Goal: Task Accomplishment & Management: Manage account settings

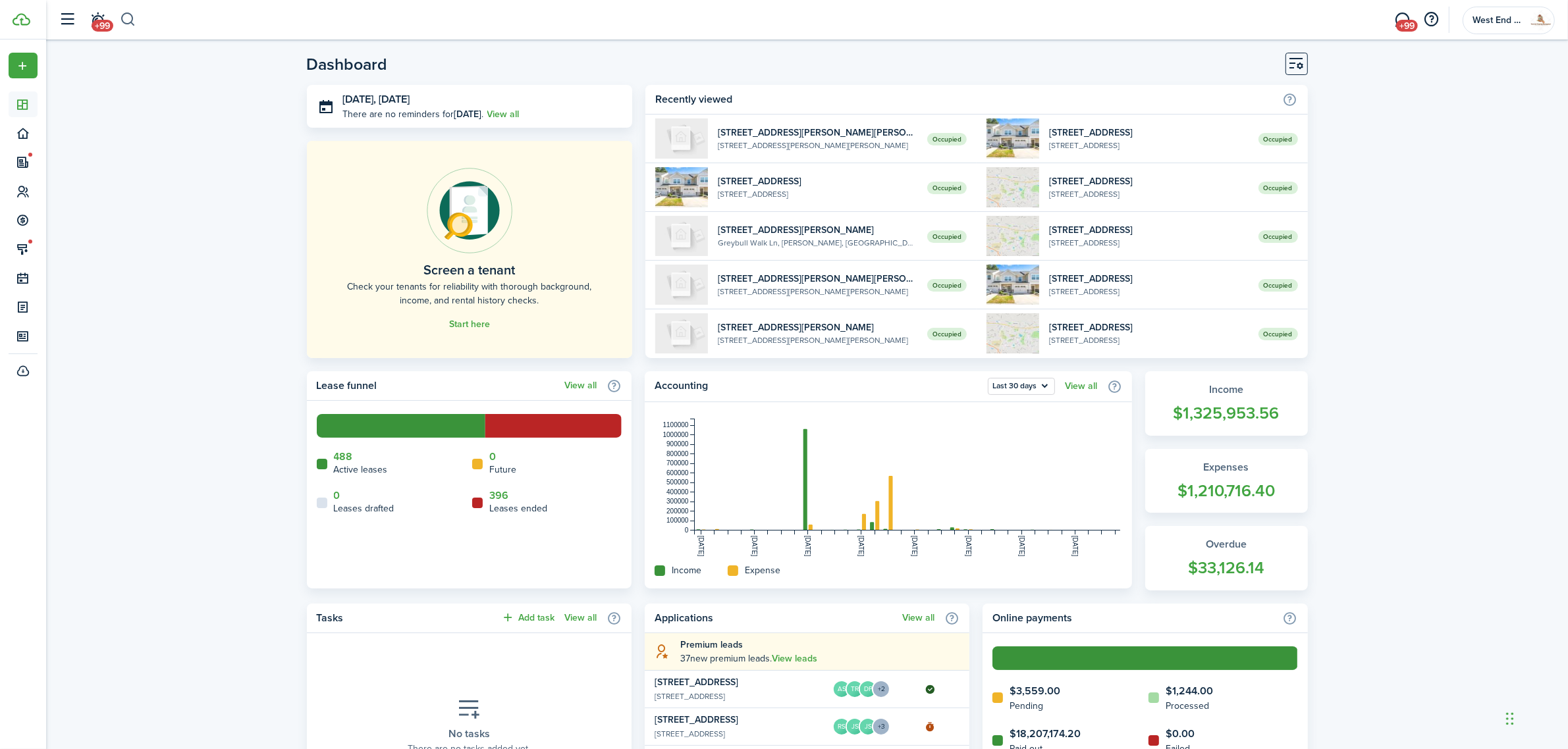
click at [125, 15] on button "button" at bounding box center [128, 19] width 16 height 22
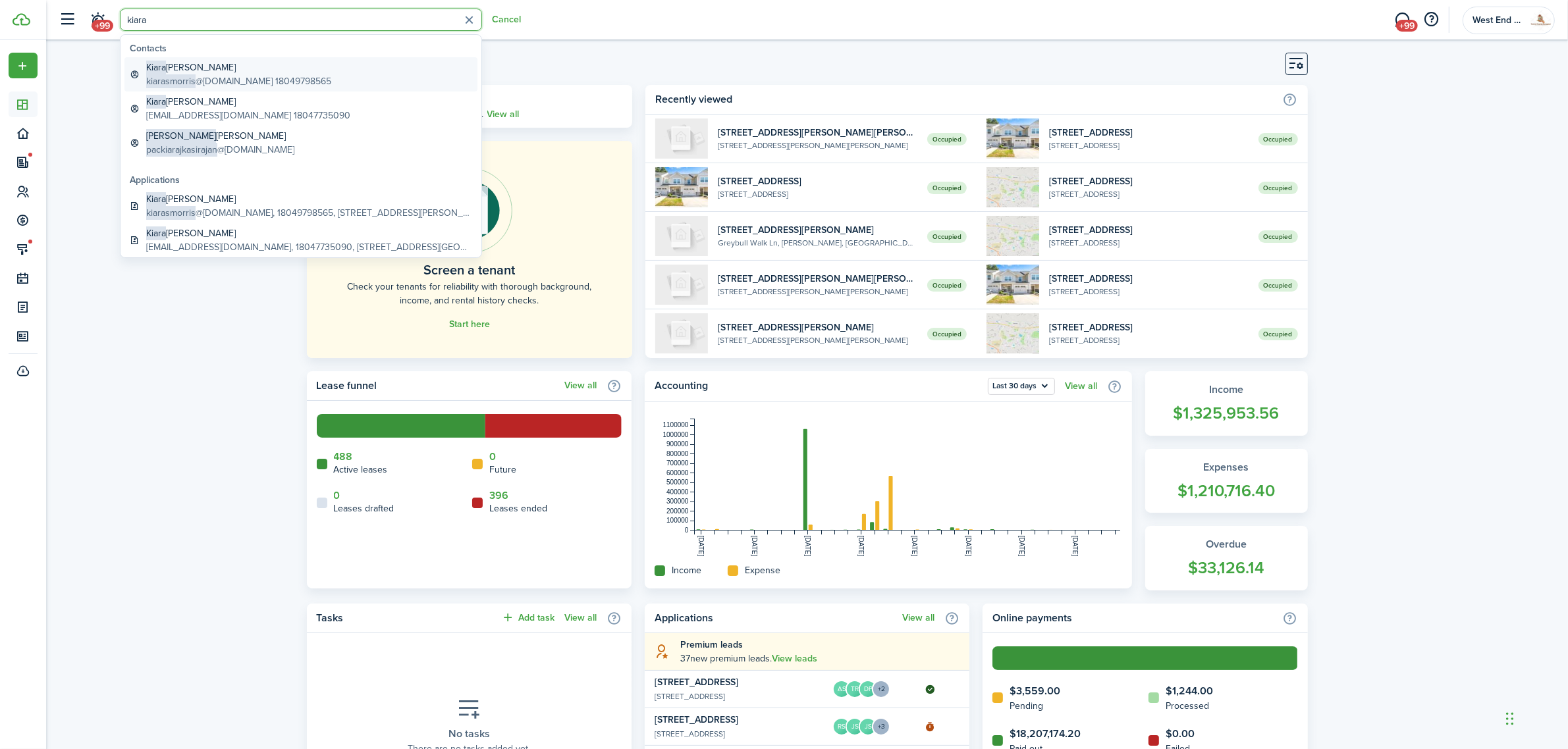
type input "kiara"
click at [180, 71] on global-search-item-title "[PERSON_NAME]" at bounding box center [239, 67] width 185 height 14
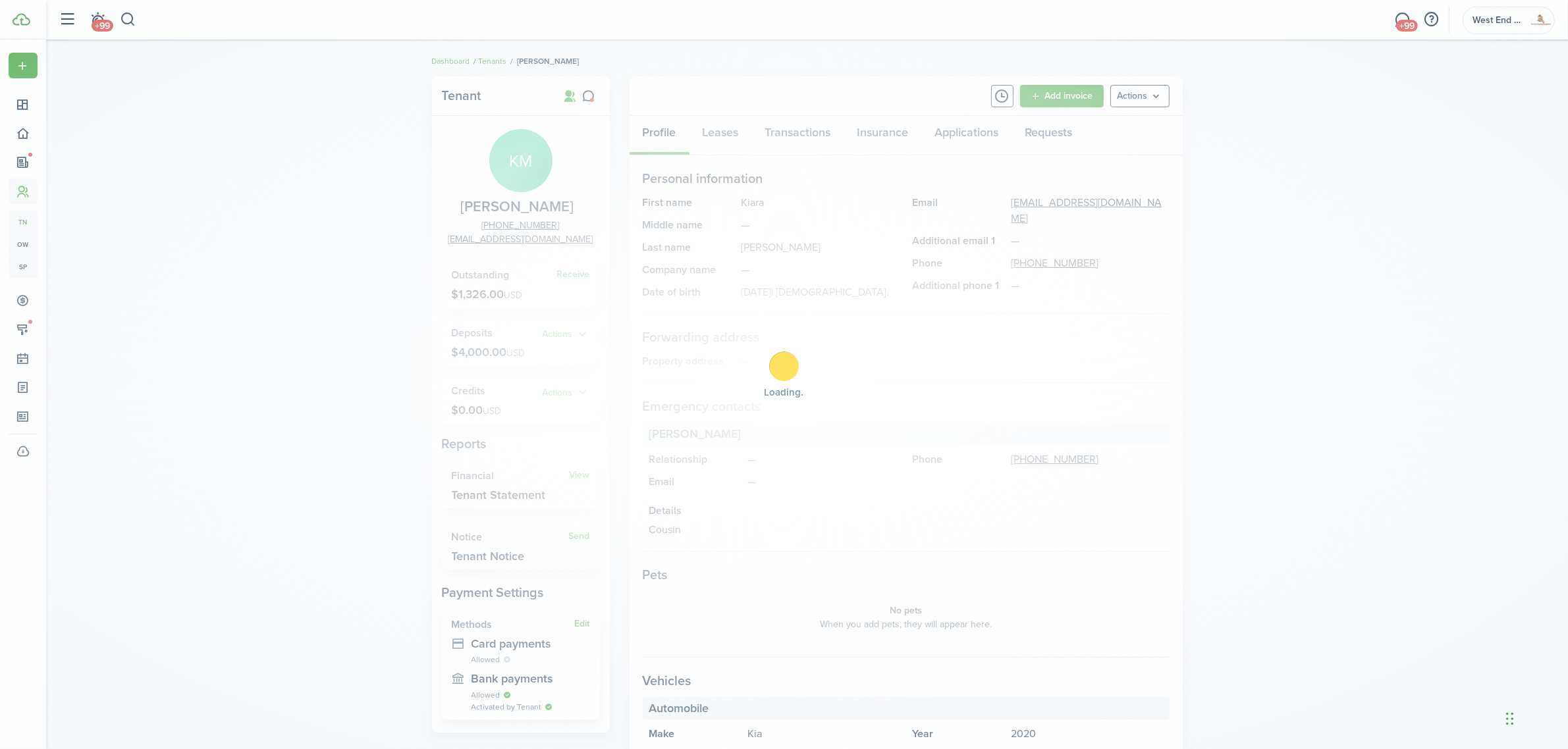
click at [579, 274] on div "Loading" at bounding box center [784, 374] width 1568 height 749
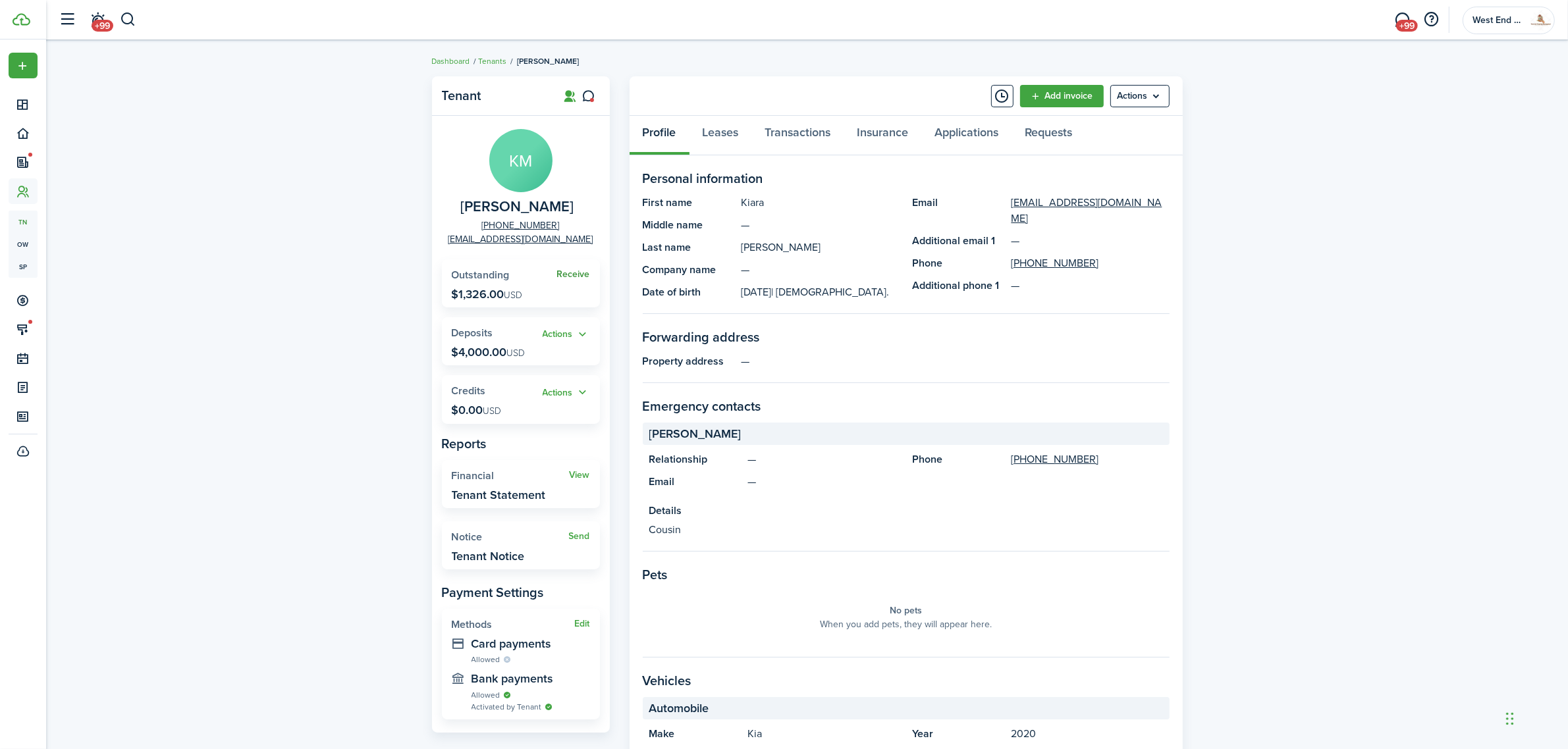
click at [574, 276] on link "Receive" at bounding box center [574, 274] width 33 height 11
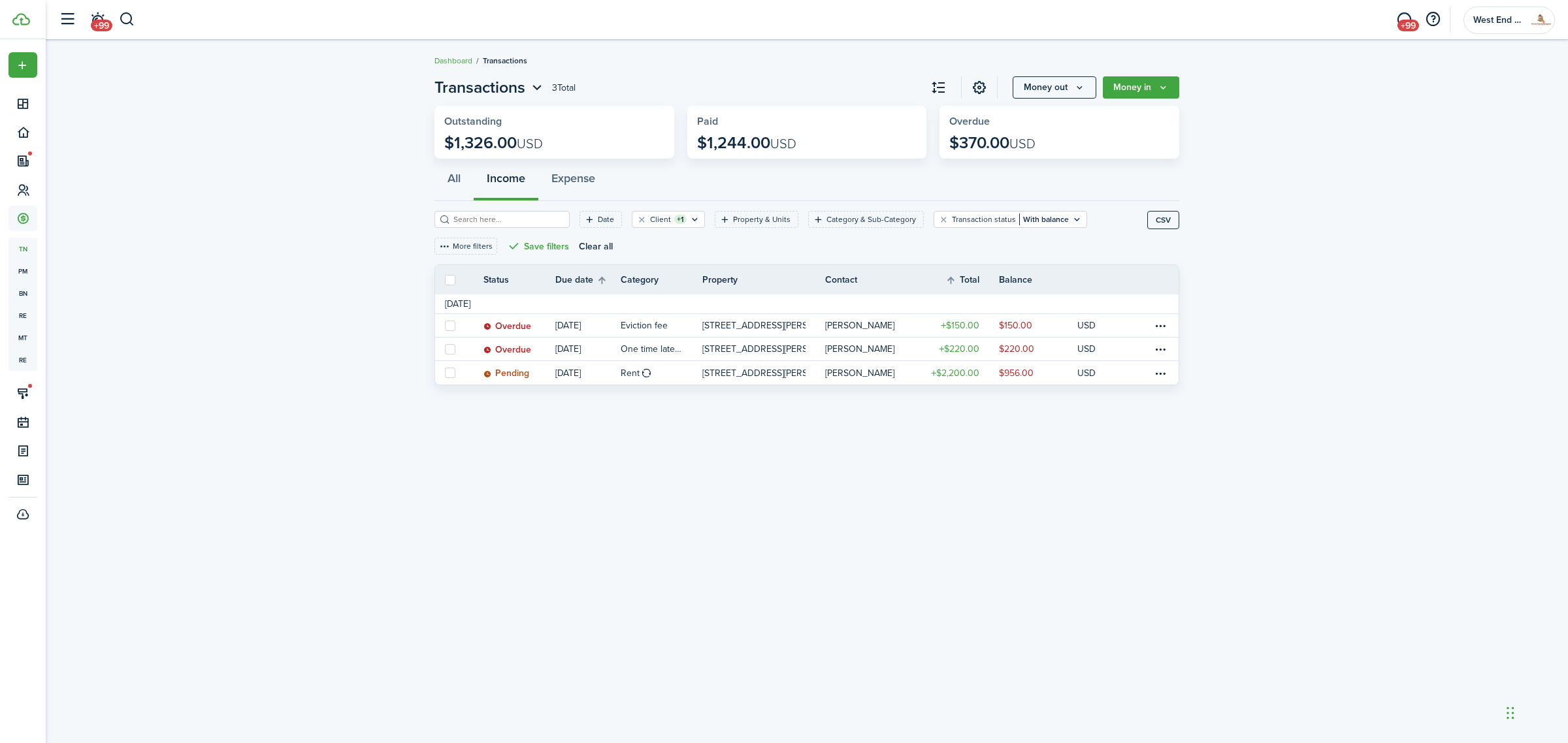
click at [451, 281] on label at bounding box center [450, 280] width 11 height 11
click at [445, 280] on input "checkbox" at bounding box center [445, 280] width 1 height 1
checkbox input "true"
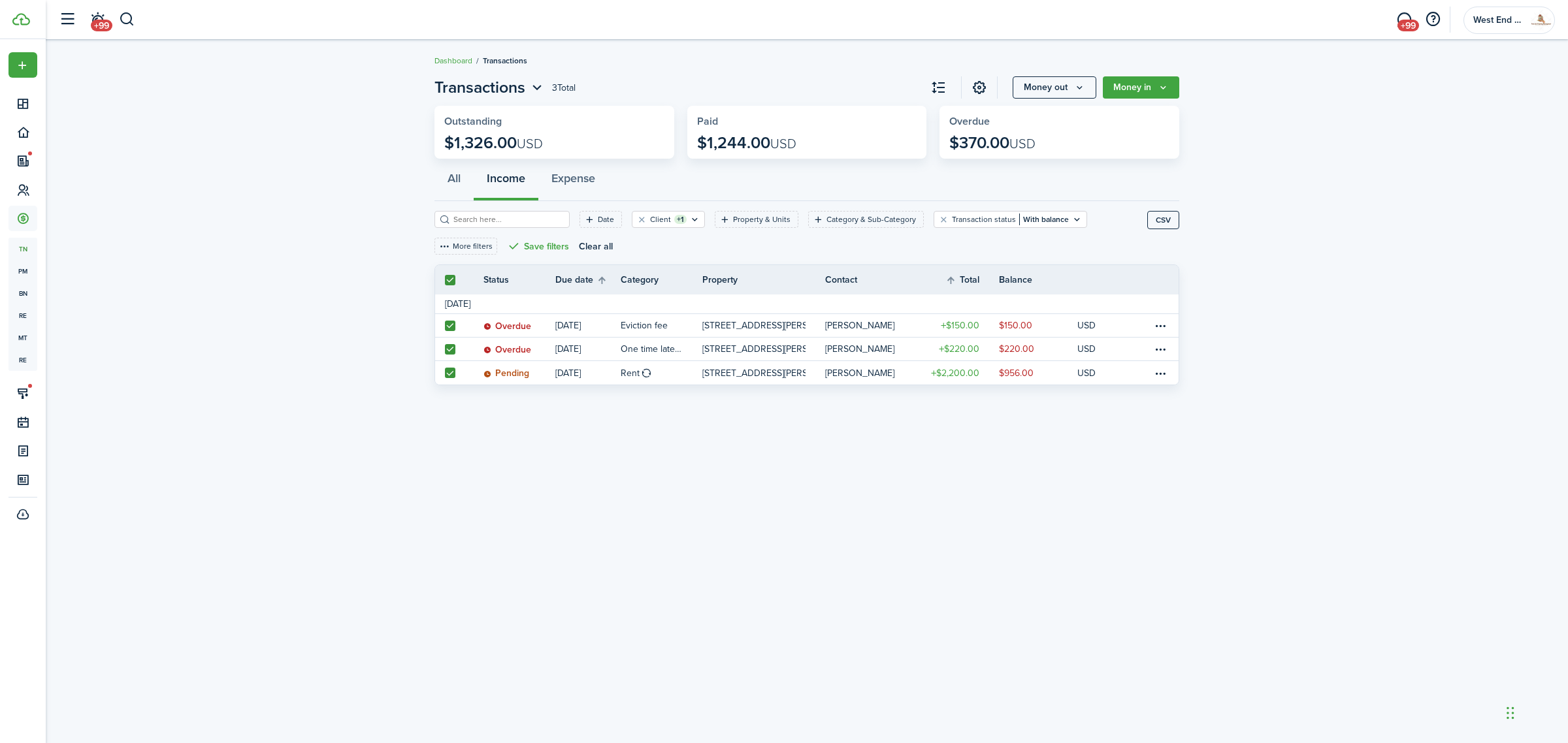
checkbox input "true"
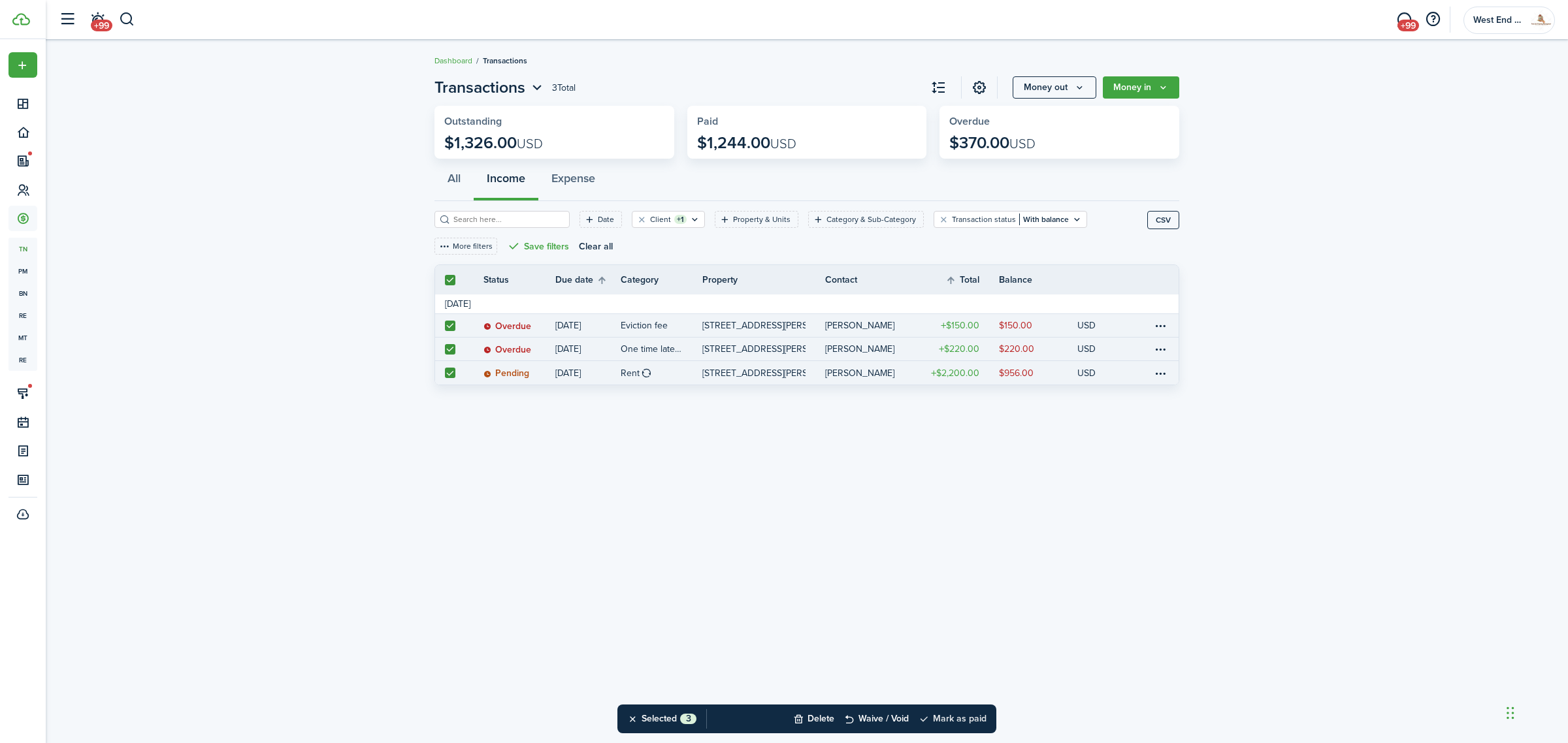
drag, startPoint x: 1132, startPoint y: 90, endPoint x: 957, endPoint y: 712, distance: 646.1
click at [944, 707] on body "Create New Dashboard Portfolio Leasing Contacts Accounting tn Transactions pm P…" at bounding box center [784, 371] width 1568 height 743
click at [965, 719] on button "Mark as paid" at bounding box center [952, 719] width 68 height 28
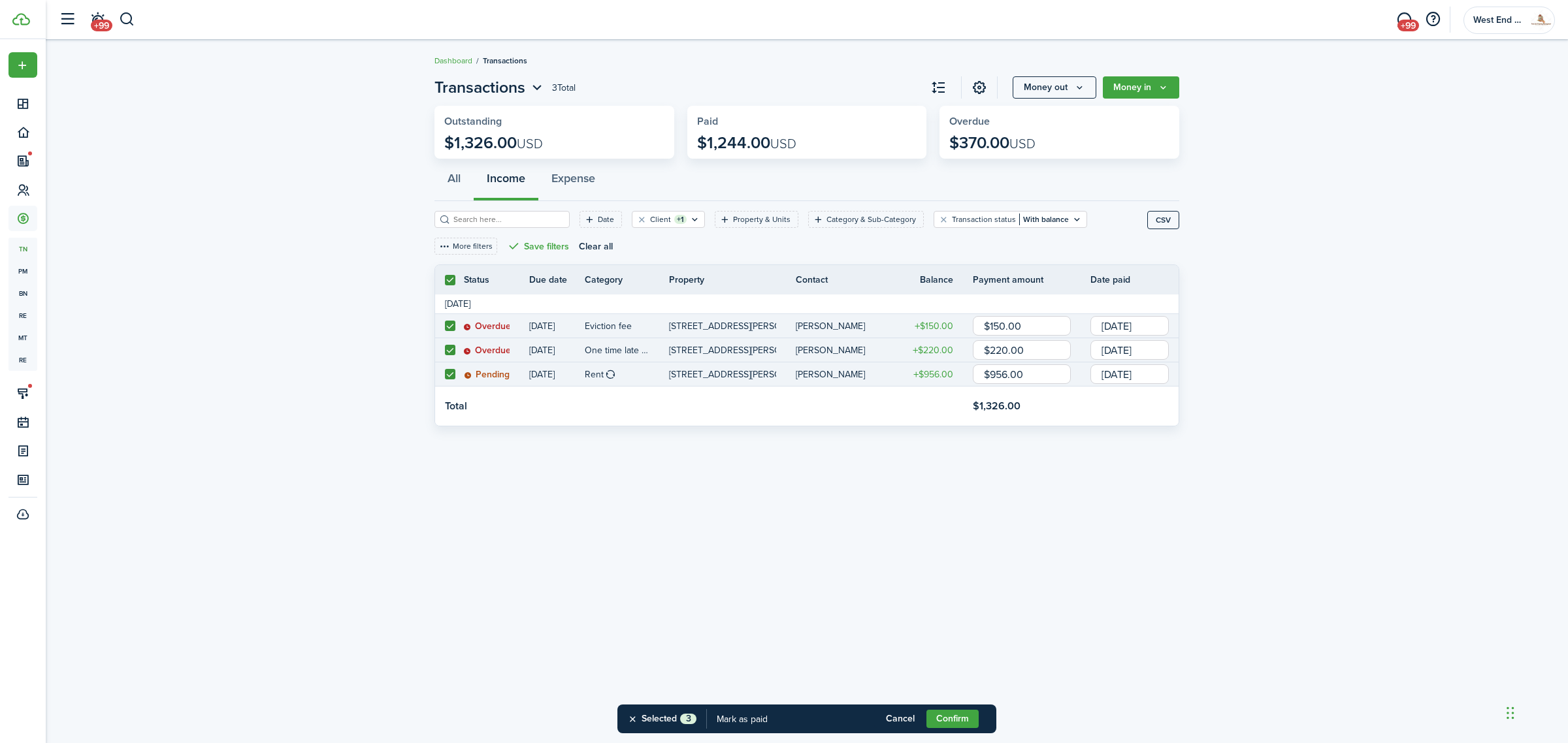
click at [949, 730] on div "Confirm" at bounding box center [957, 719] width 61 height 28
click at [952, 719] on button "Confirm" at bounding box center [953, 719] width 52 height 18
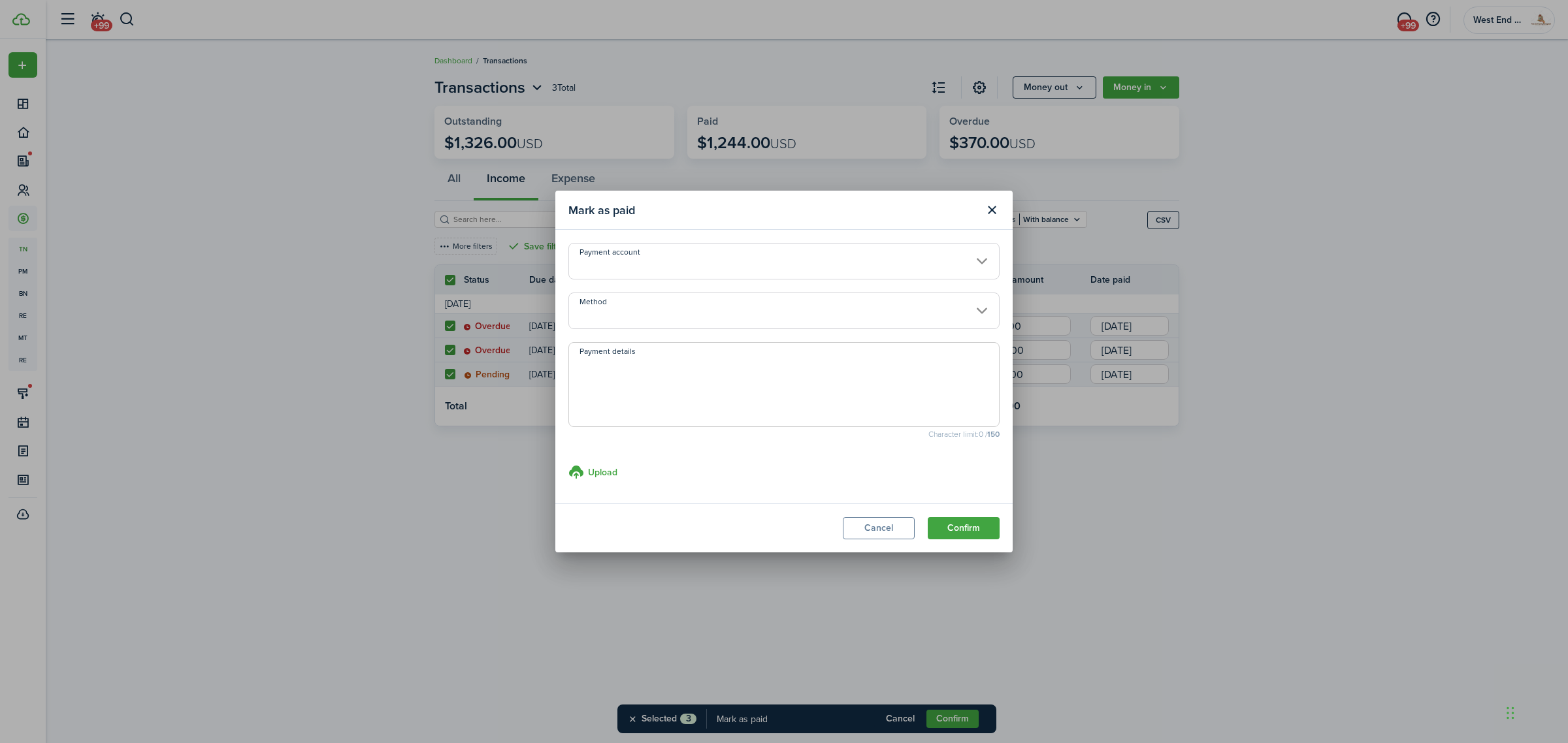
click at [665, 302] on input "Method" at bounding box center [784, 311] width 431 height 37
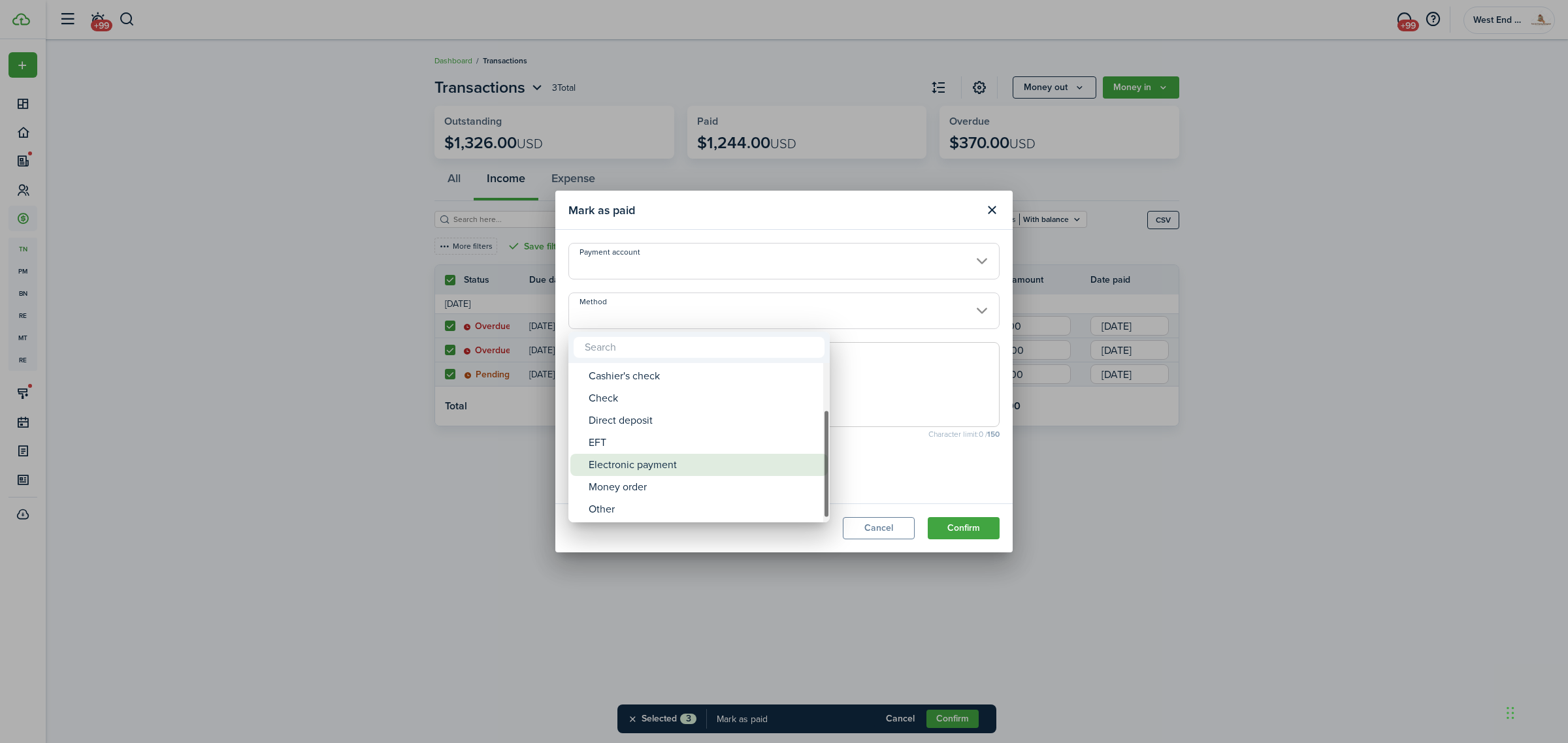
click at [707, 457] on div "Electronic payment" at bounding box center [704, 465] width 231 height 22
type input "Electronic payment"
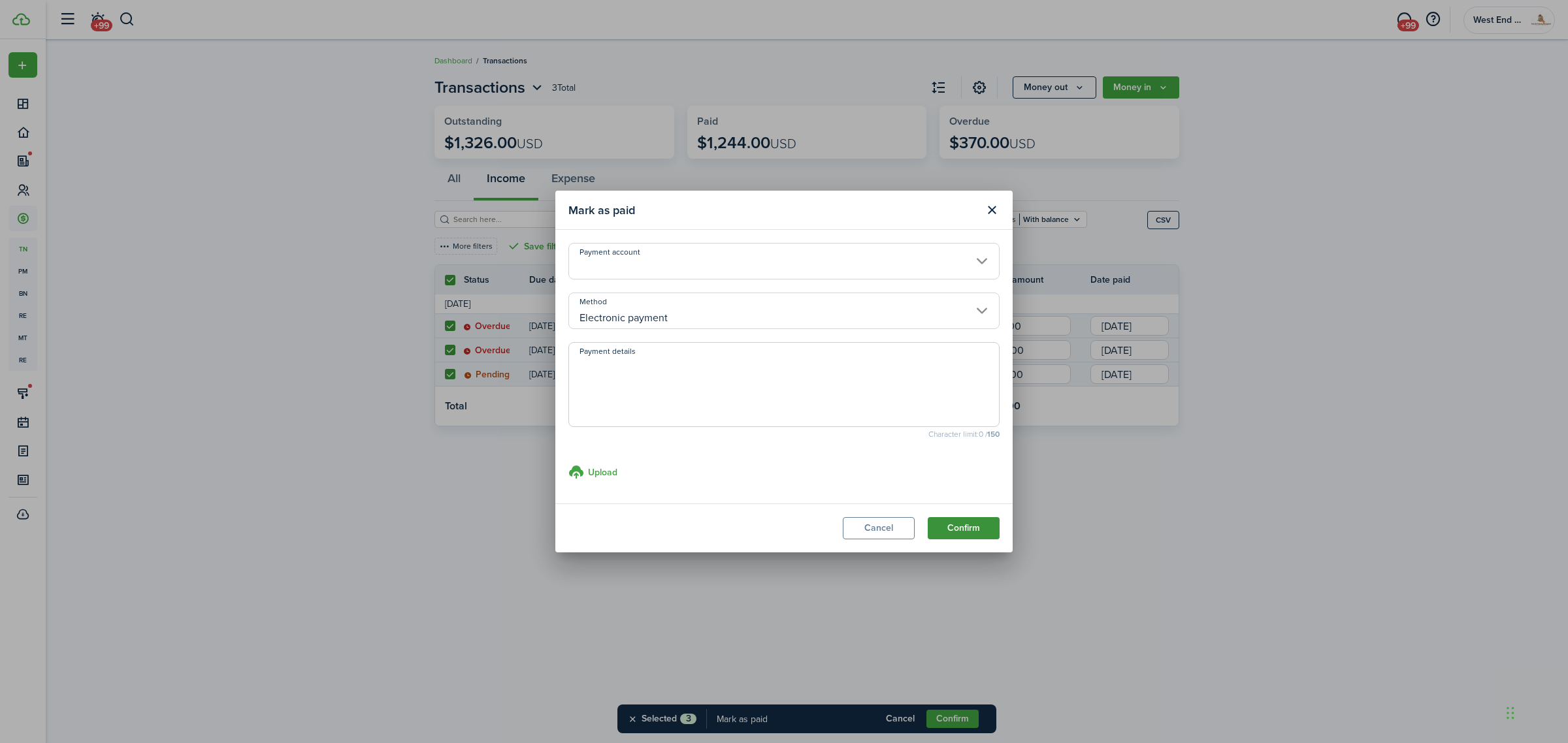
click at [956, 523] on button "Confirm" at bounding box center [964, 528] width 72 height 22
